Goal: Task Accomplishment & Management: Manage account settings

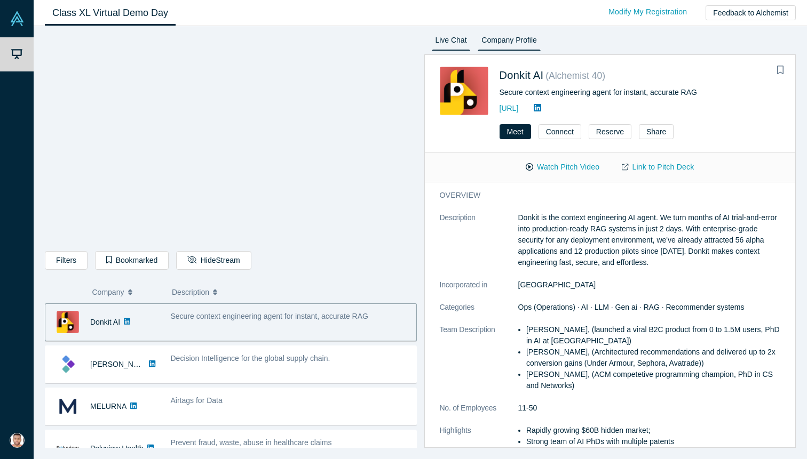
click at [451, 41] on link "Live Chat" at bounding box center [451, 42] width 39 height 17
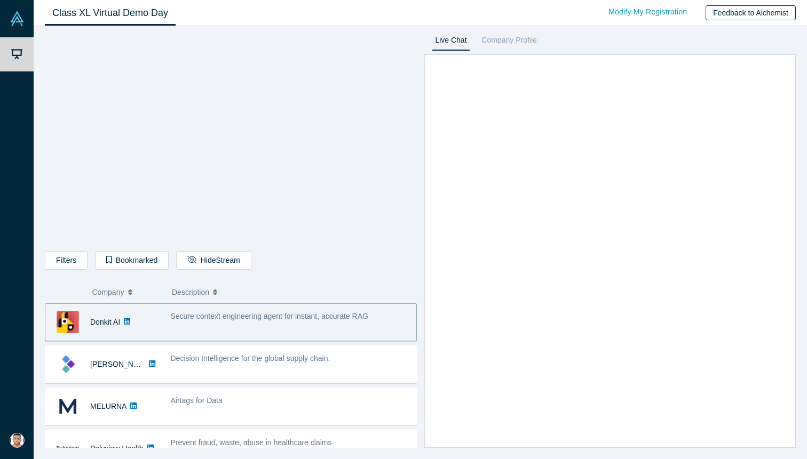
click at [749, 14] on button "Feedback to Alchemist" at bounding box center [750, 12] width 90 height 15
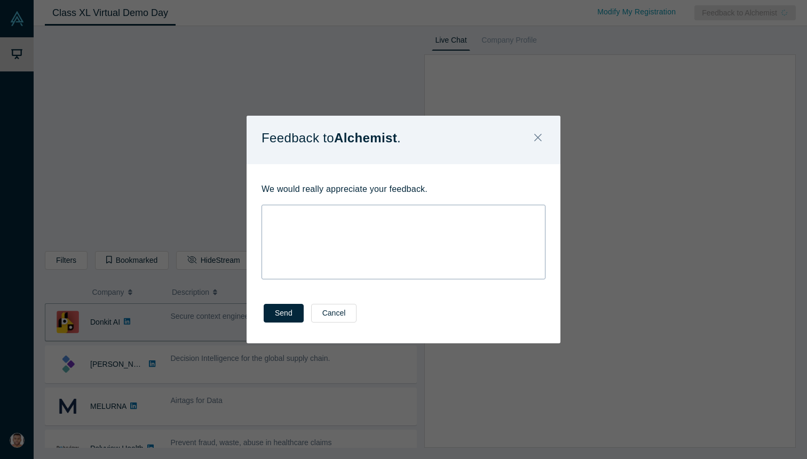
click at [281, 221] on div "rdw-wrapper" at bounding box center [403, 242] width 284 height 75
click at [538, 137] on icon "Close" at bounding box center [537, 138] width 7 height 12
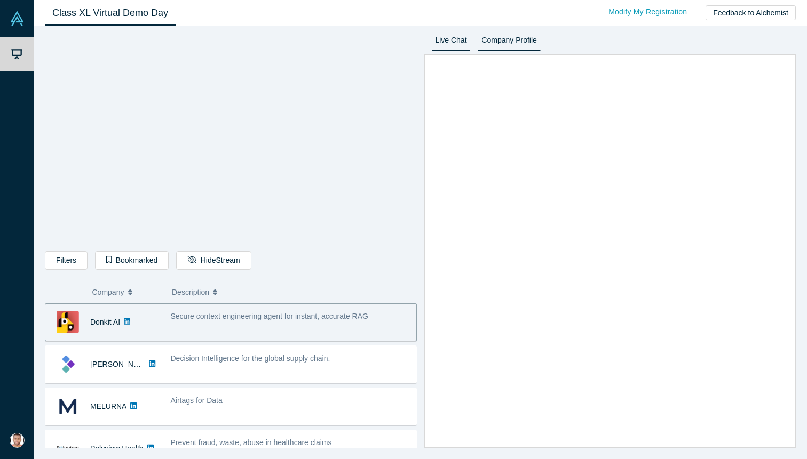
click at [512, 47] on link "Company Profile" at bounding box center [508, 42] width 62 height 17
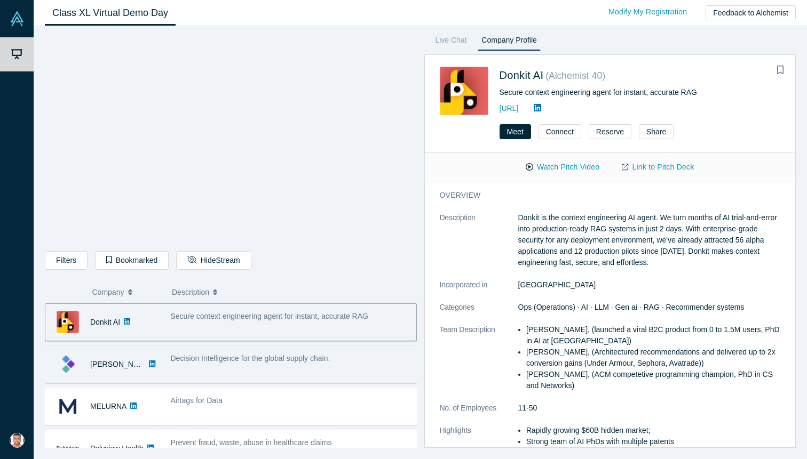
click at [188, 368] on div "Decision Intelligence for the global supply chain." at bounding box center [290, 365] width 251 height 34
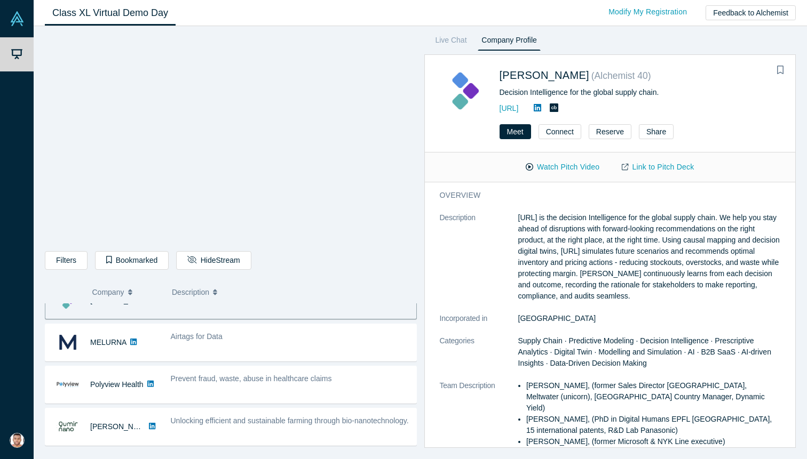
scroll to position [75, 0]
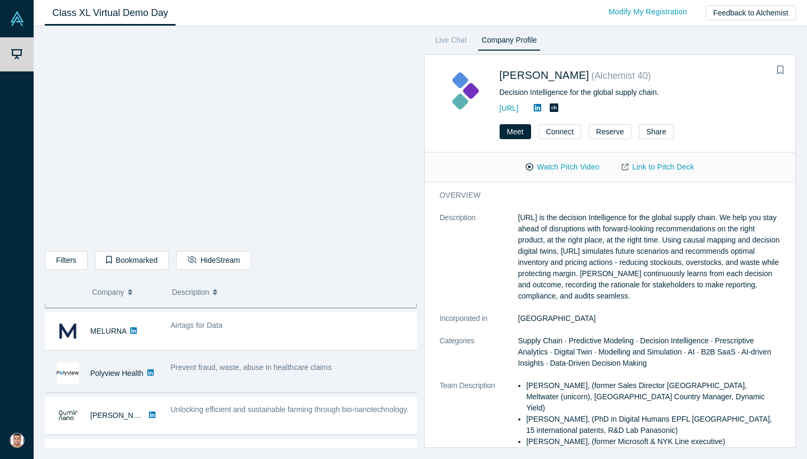
click at [194, 376] on div "Prevent fraud, waste, abuse in healthcare claims" at bounding box center [290, 374] width 251 height 34
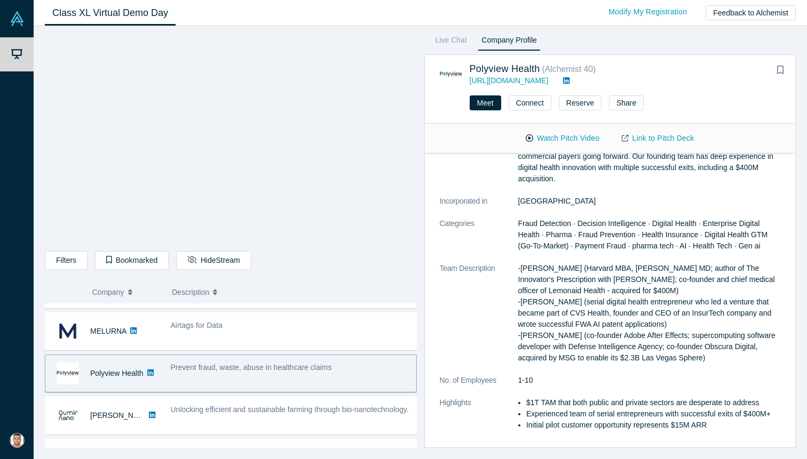
scroll to position [0, 0]
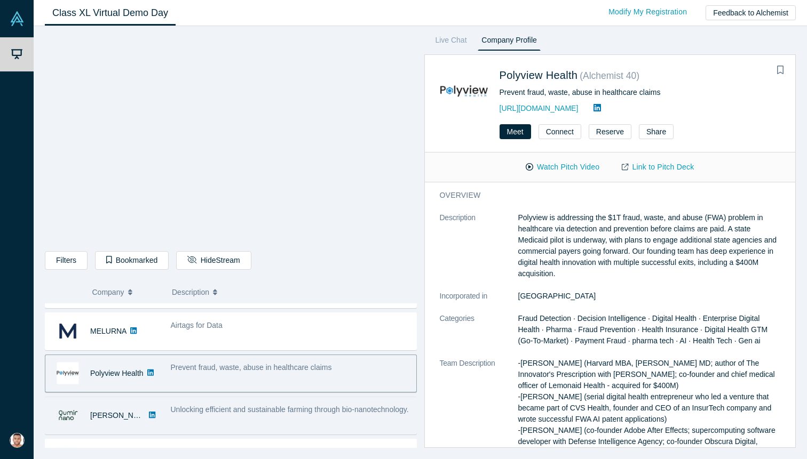
click at [174, 412] on span "Unlocking efficient and sustainable farming through bio-nanotechnology." at bounding box center [290, 409] width 238 height 9
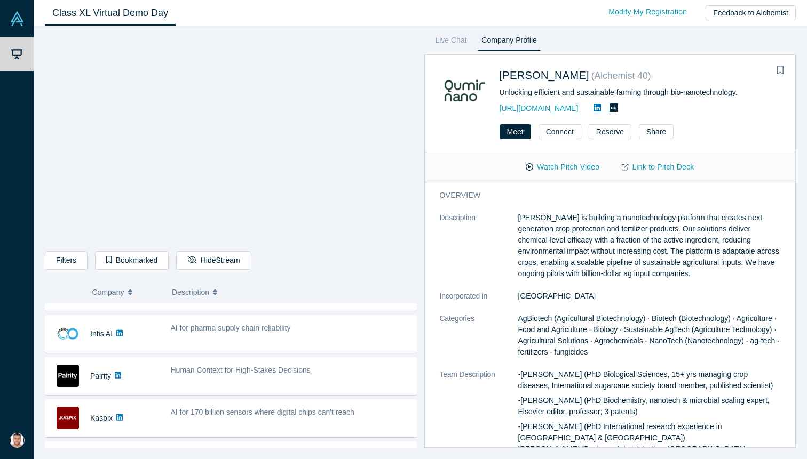
scroll to position [118, 0]
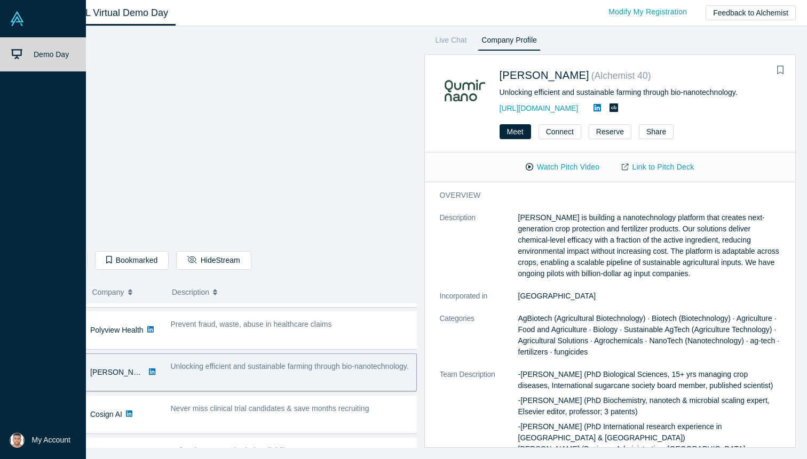
click at [47, 448] on button "My Account" at bounding box center [40, 440] width 61 height 15
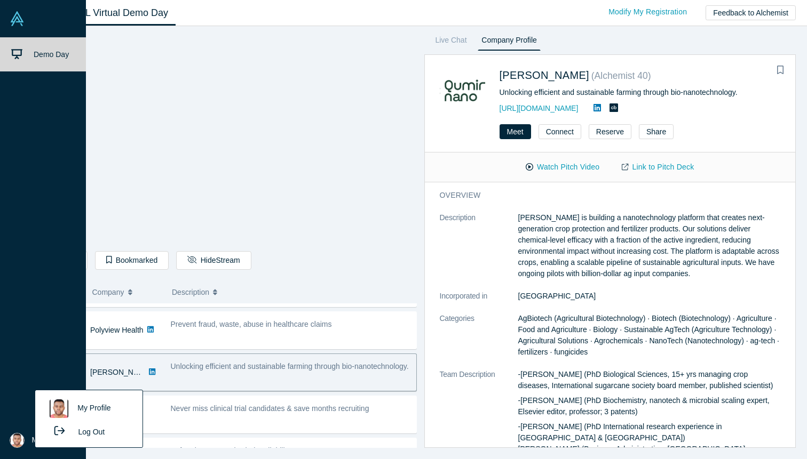
click at [77, 410] on link "My Profile" at bounding box center [88, 409] width 89 height 26
